Goal: Navigation & Orientation: Find specific page/section

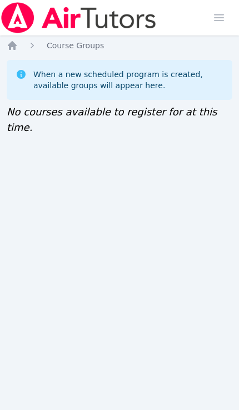
click at [10, 51] on icon "Breadcrumb" at bounding box center [12, 45] width 11 height 11
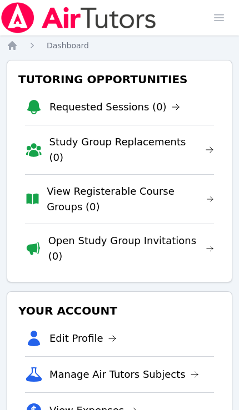
click at [214, 17] on span "button" at bounding box center [218, 18] width 24 height 24
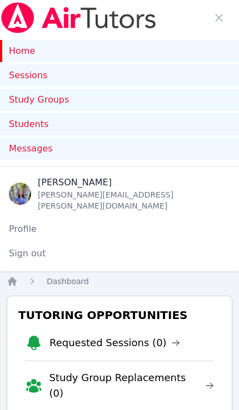
click at [18, 104] on link "Study Groups" at bounding box center [119, 100] width 239 height 22
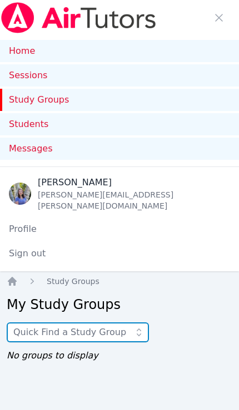
click at [122, 322] on input "text" at bounding box center [78, 332] width 142 height 20
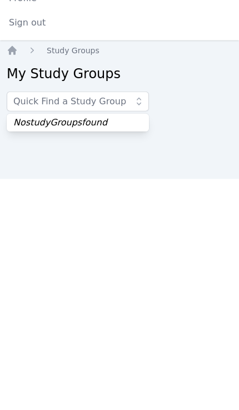
scroll to position [63, 0]
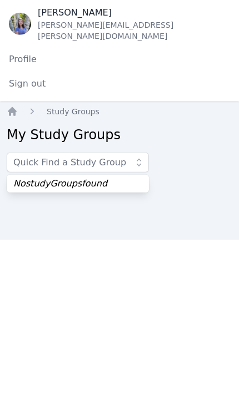
click at [15, 52] on link "Home" at bounding box center [119, 51] width 239 height 22
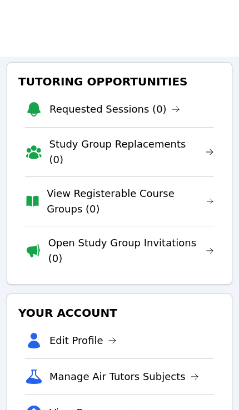
scroll to position [294, 0]
